Goal: Task Accomplishment & Management: Manage account settings

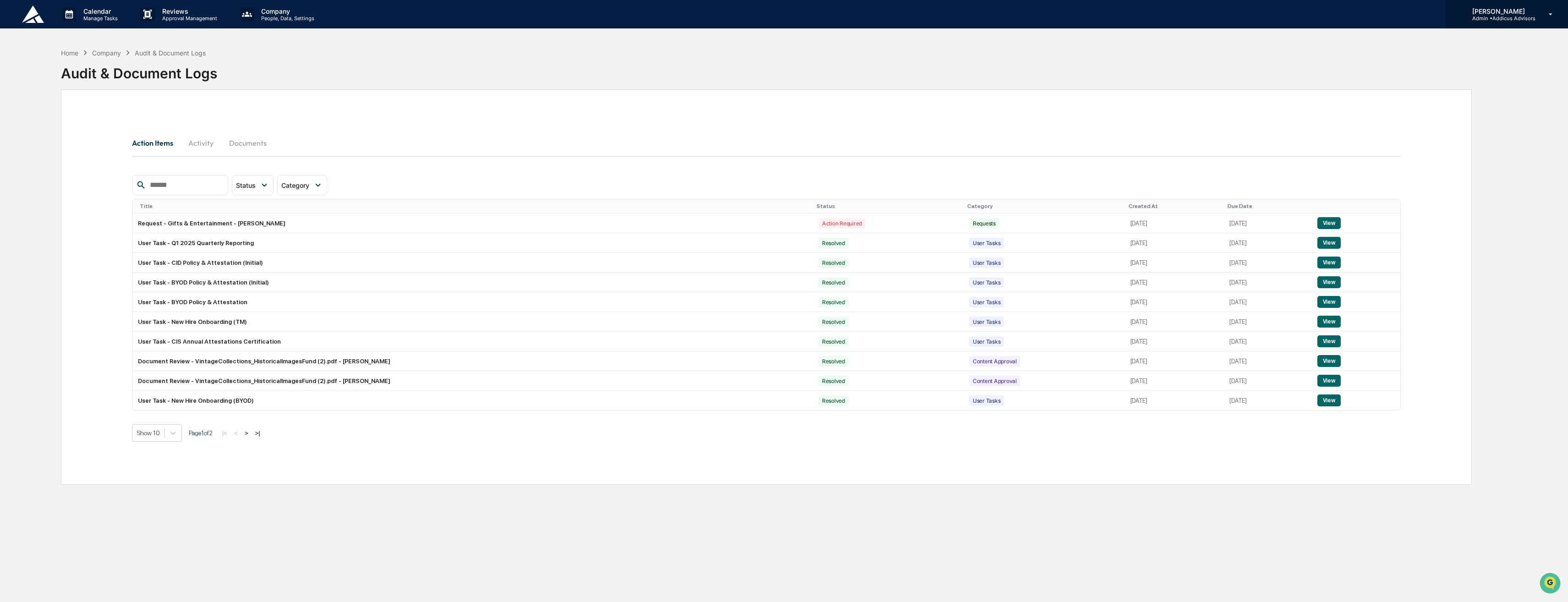
click at [1537, 23] on div "[PERSON_NAME] Admin • Addicus Advisors" at bounding box center [1507, 14] width 122 height 29
click at [1355, 60] on div at bounding box center [786, 301] width 1573 height 602
click at [78, 15] on p "Manage Tasks" at bounding box center [100, 18] width 46 height 7
click at [107, 45] on li "Compliance Calendar" at bounding box center [123, 46] width 137 height 18
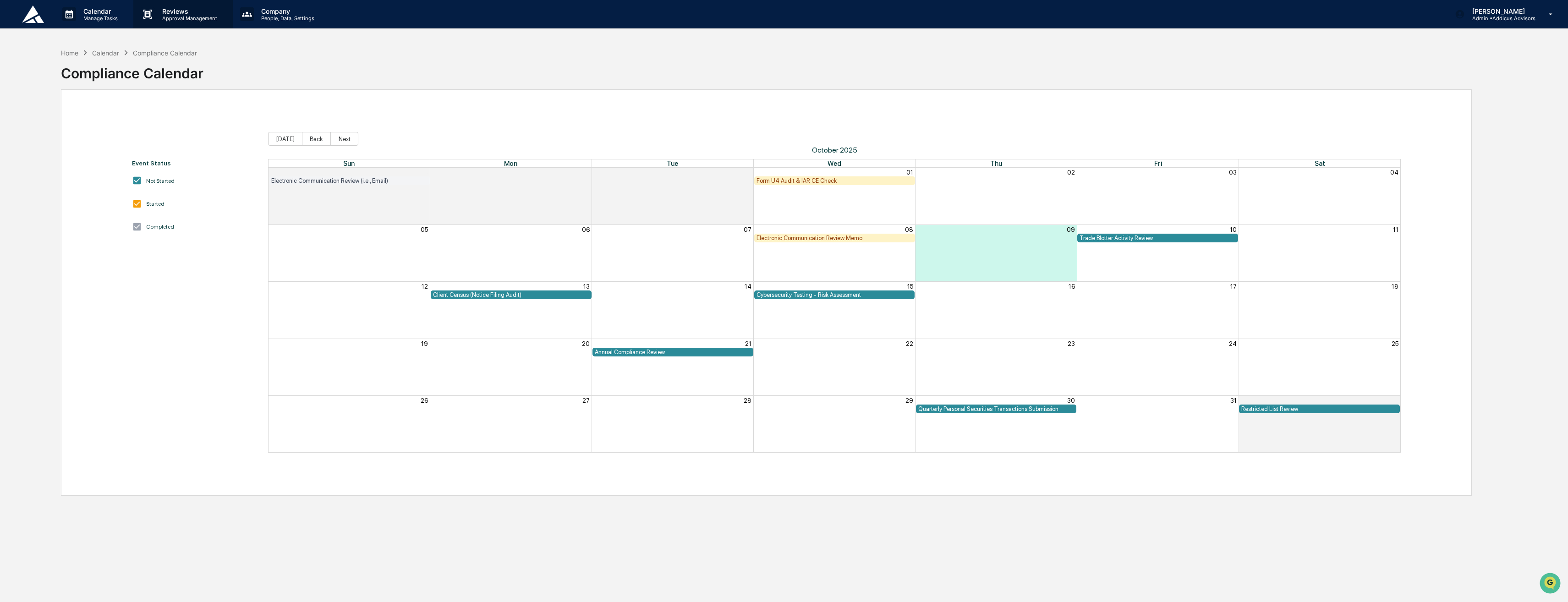
click at [175, 12] on p "Reviews" at bounding box center [189, 11] width 67 height 8
click at [196, 48] on li "Content Review & Approval" at bounding box center [209, 46] width 151 height 18
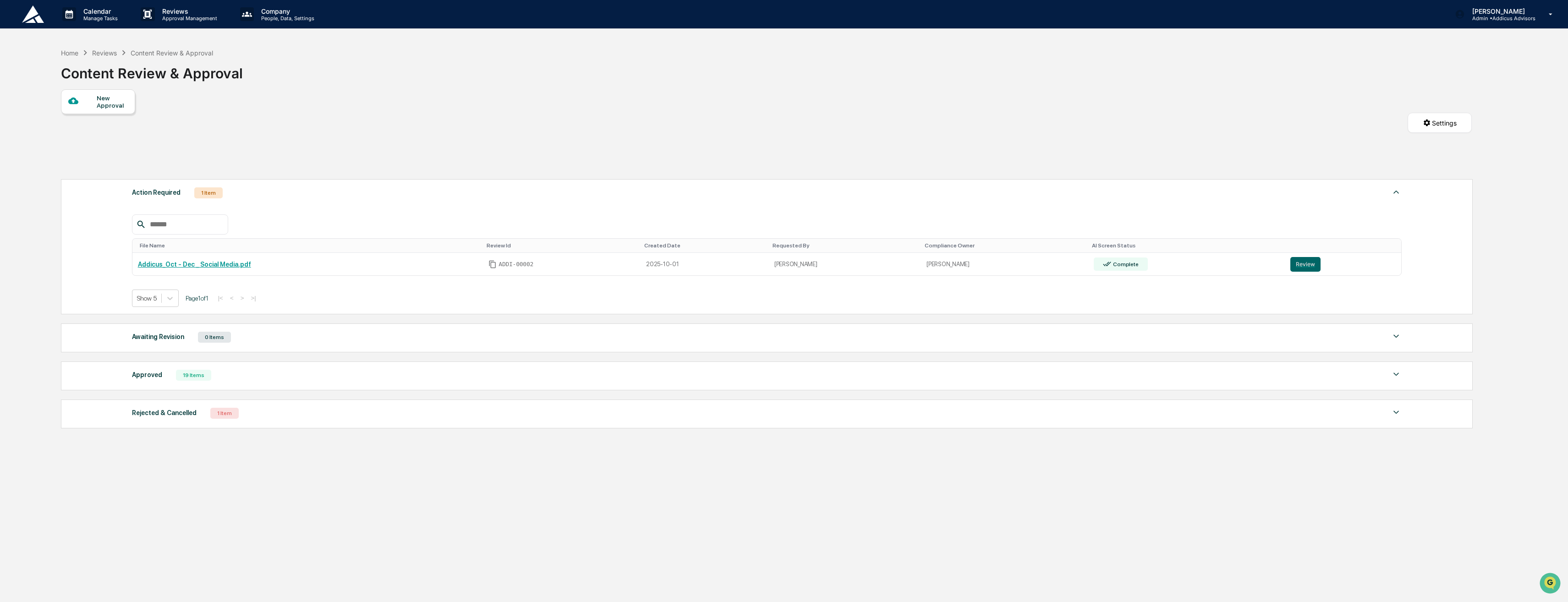
click at [112, 51] on div "Reviews" at bounding box center [104, 53] width 25 height 8
click at [107, 54] on div "Reviews" at bounding box center [104, 53] width 25 height 8
click at [184, 14] on p "Reviews" at bounding box center [189, 11] width 67 height 8
click at [193, 62] on li "Website Archive" at bounding box center [209, 64] width 151 height 18
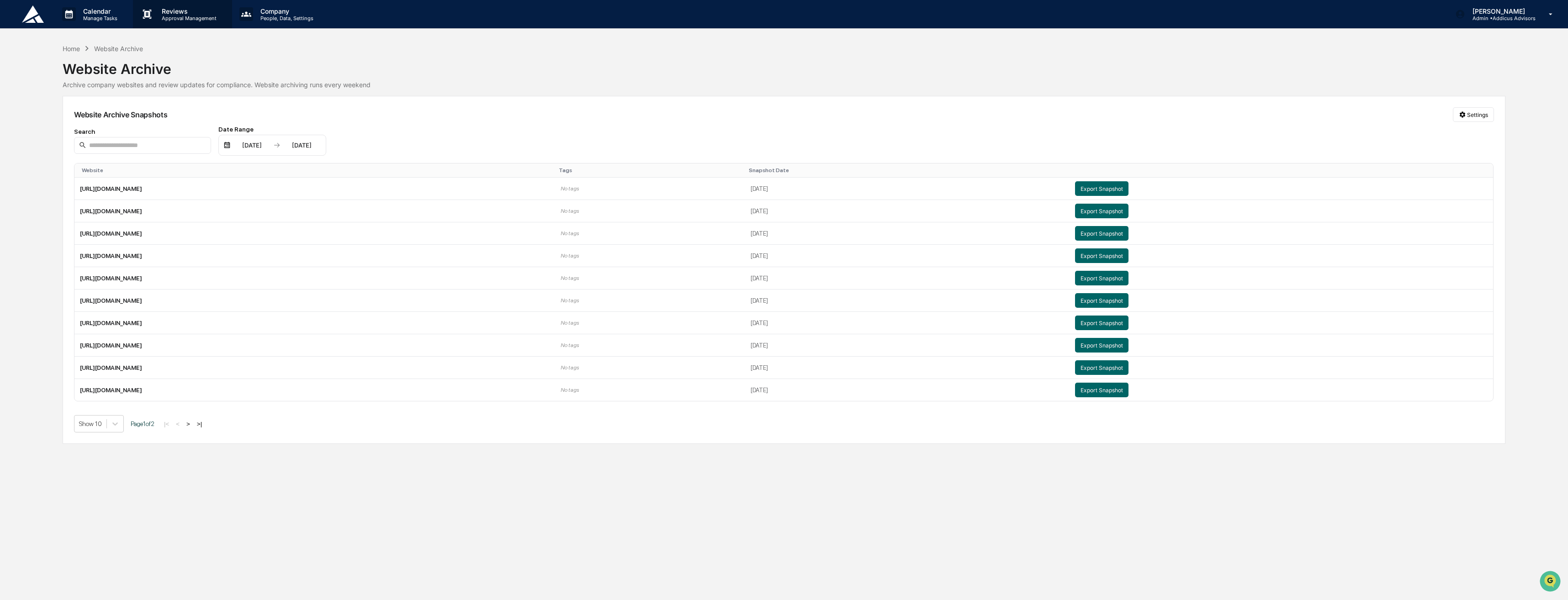
click at [199, 26] on div "Reviews Approval Management" at bounding box center [182, 14] width 99 height 29
click at [194, 74] on li "Forms & Requests" at bounding box center [208, 82] width 151 height 17
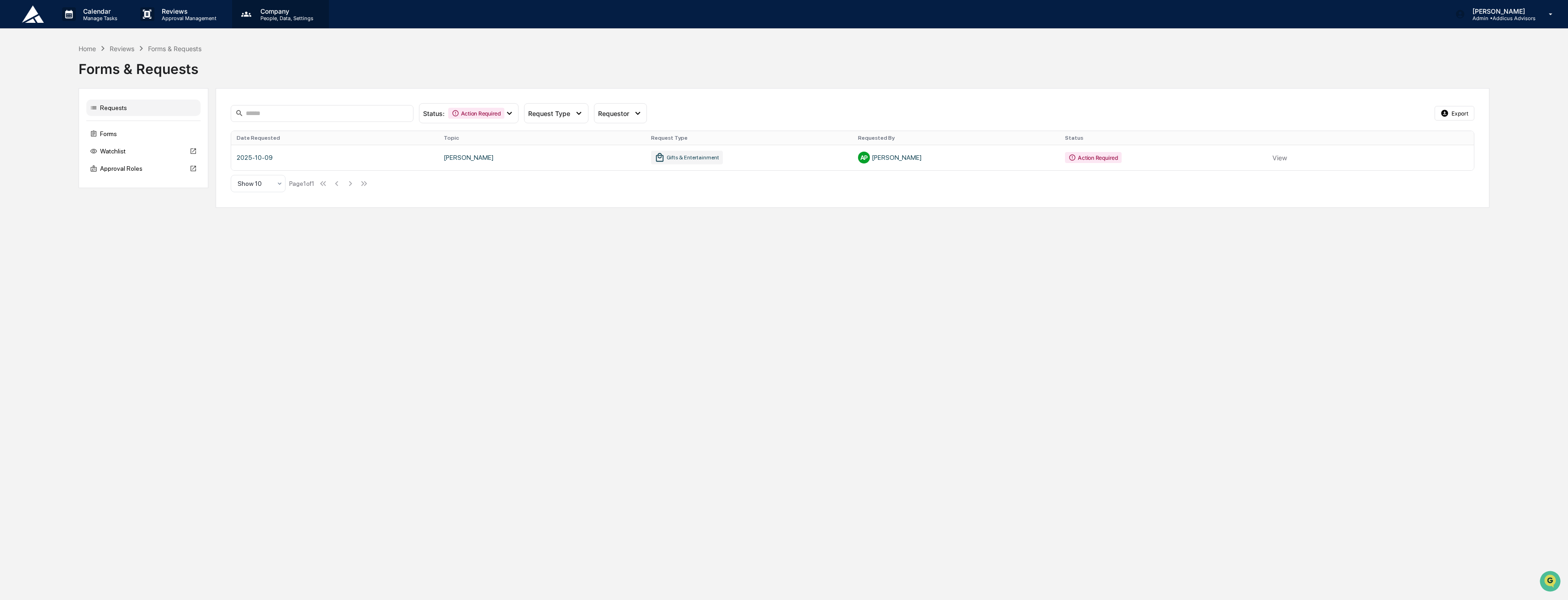
click at [250, 13] on icon at bounding box center [246, 14] width 14 height 14
click at [1517, 53] on div at bounding box center [784, 300] width 1568 height 600
click at [462, 156] on link at bounding box center [853, 158] width 1243 height 26
